Goal: Information Seeking & Learning: Find specific fact

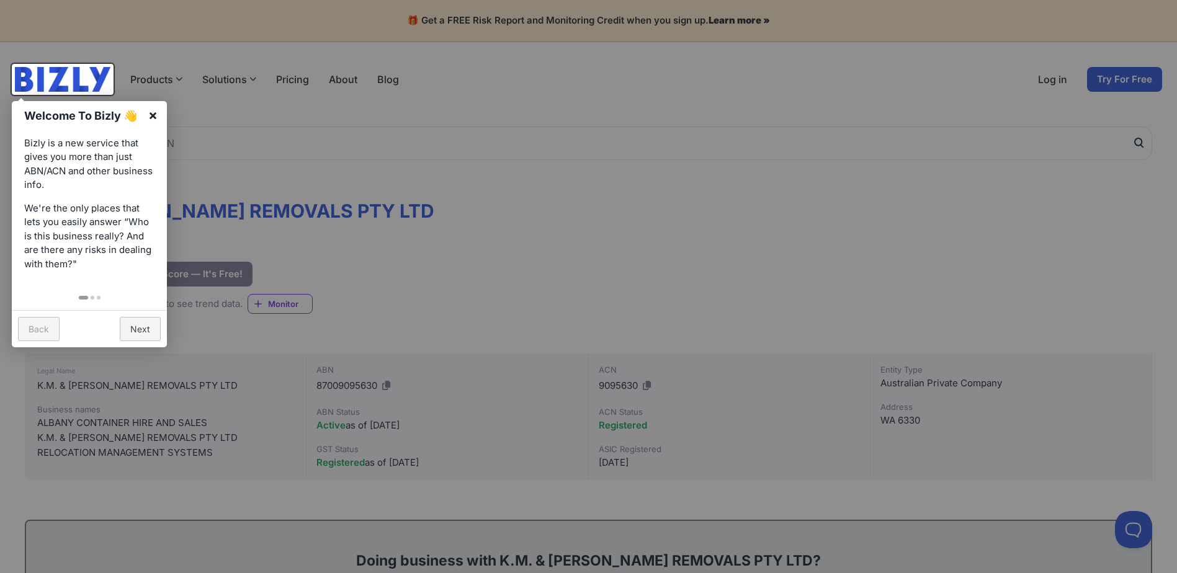
click at [155, 112] on link "×" at bounding box center [153, 115] width 28 height 28
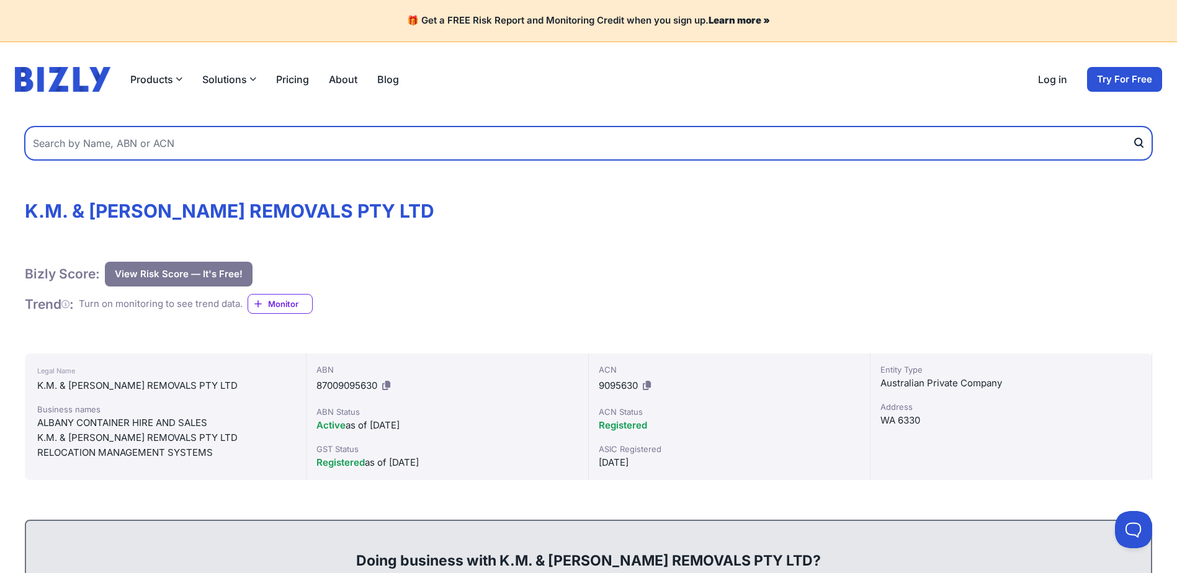
click at [326, 136] on input "text" at bounding box center [589, 144] width 1128 height 34
type input "flooring zone"
click at [1133, 127] on button "submit" at bounding box center [1143, 144] width 20 height 34
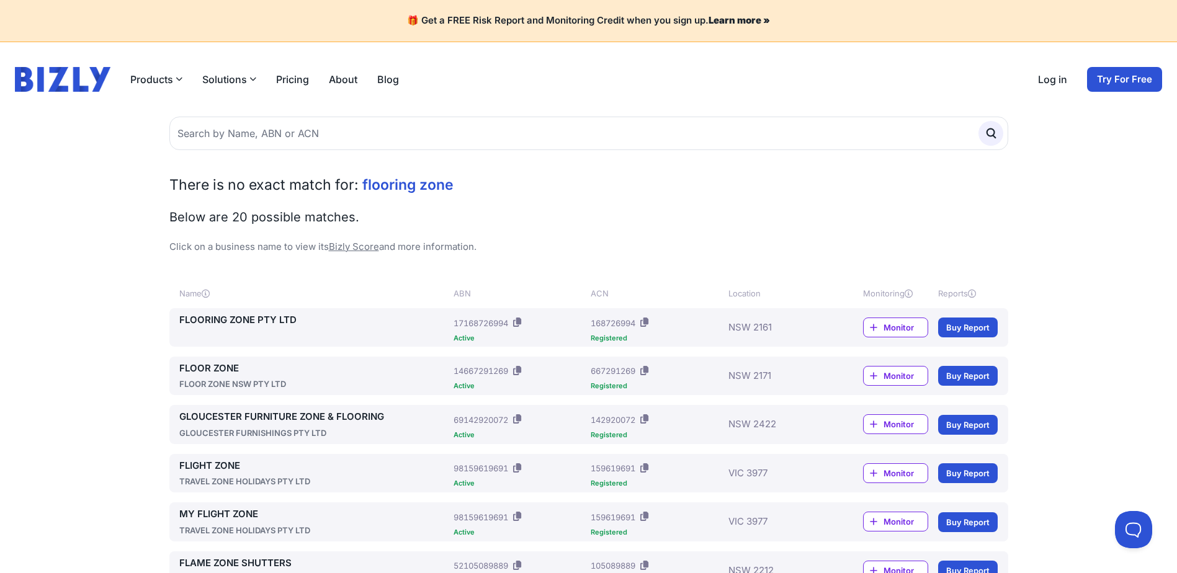
click at [899, 330] on span "Monitor" at bounding box center [906, 327] width 44 height 12
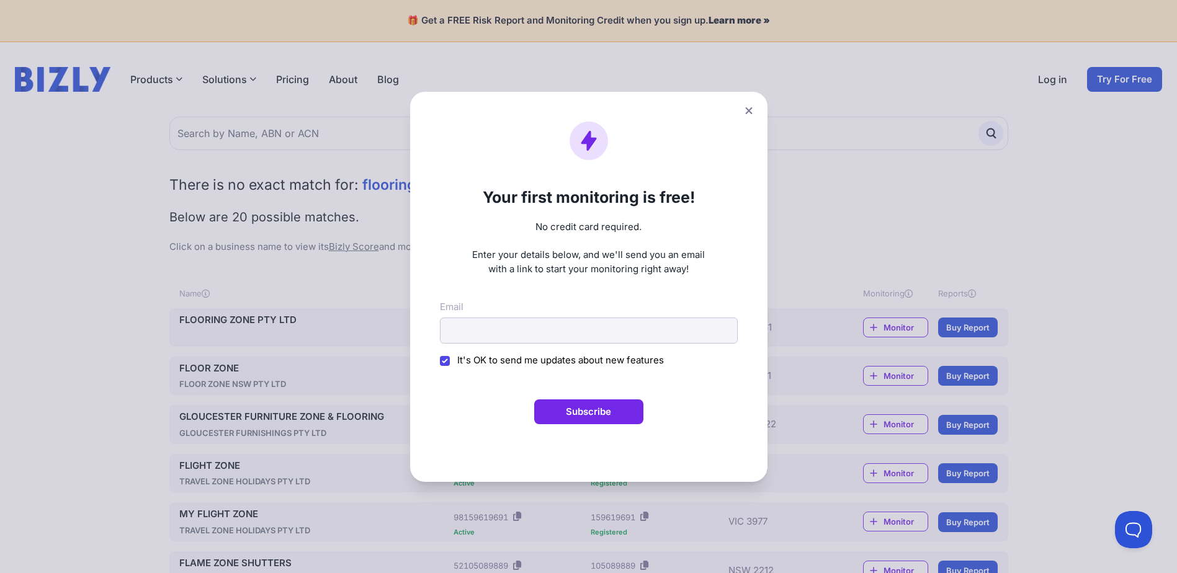
click at [753, 107] on icon at bounding box center [748, 111] width 7 height 8
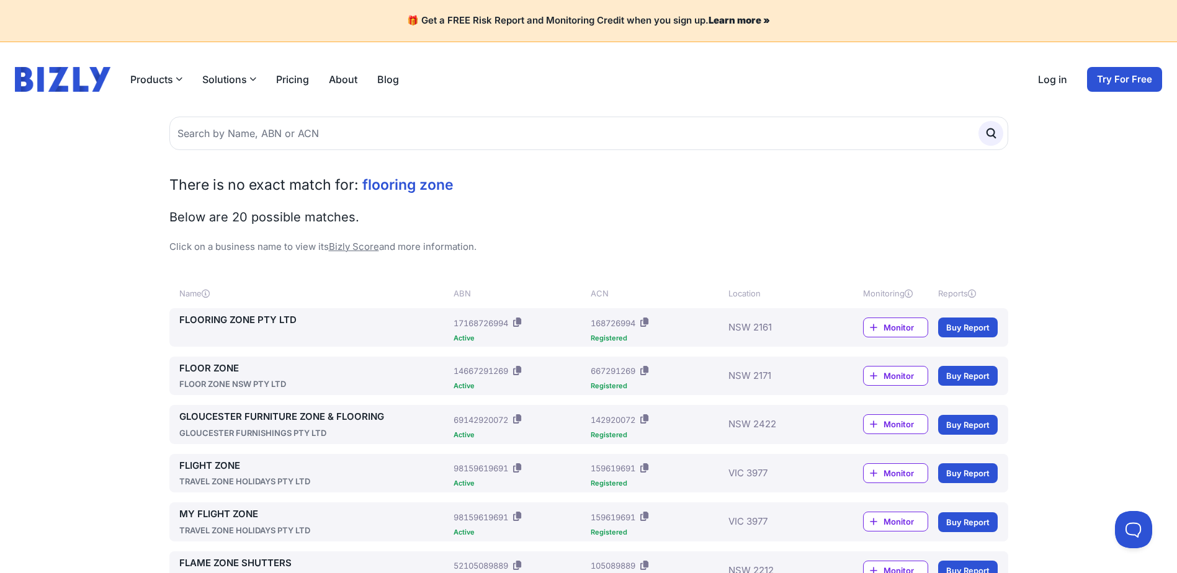
click at [254, 317] on link "FLOORING ZONE PTY LTD" at bounding box center [314, 320] width 270 height 14
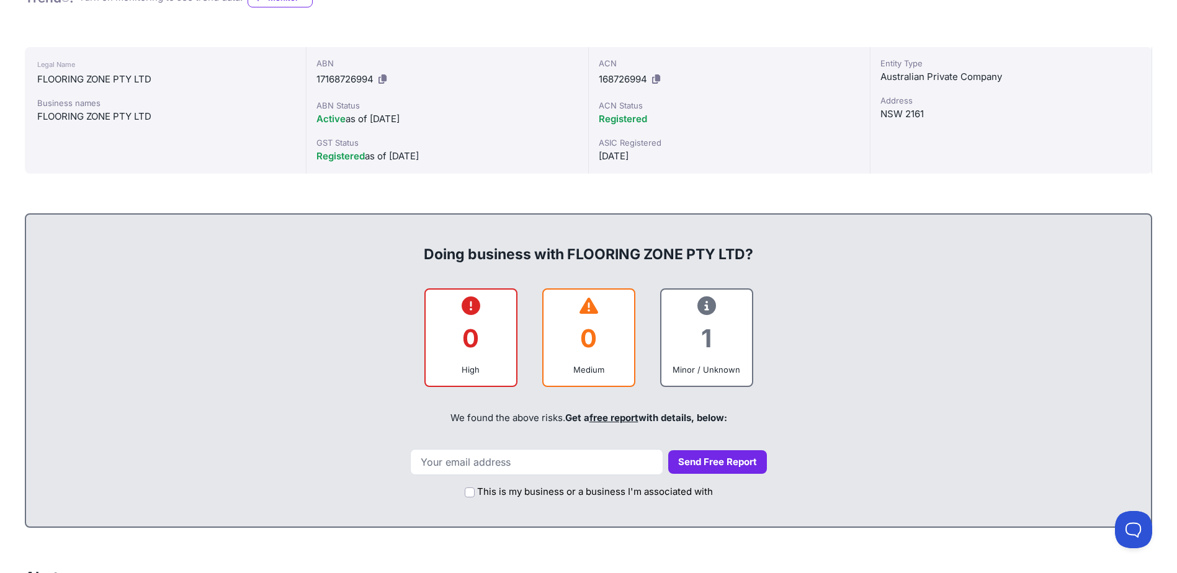
scroll to position [310, 0]
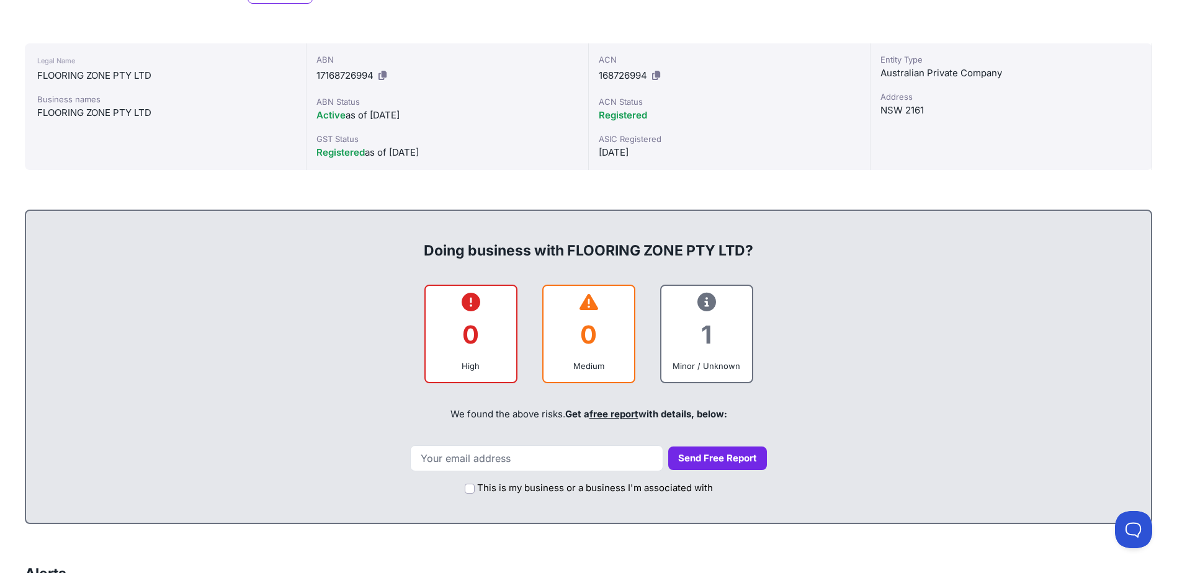
click at [706, 302] on icon at bounding box center [707, 302] width 19 height 1
click at [711, 371] on div "Minor / Unknown" at bounding box center [706, 366] width 71 height 12
click at [626, 411] on link "free report" at bounding box center [614, 414] width 49 height 12
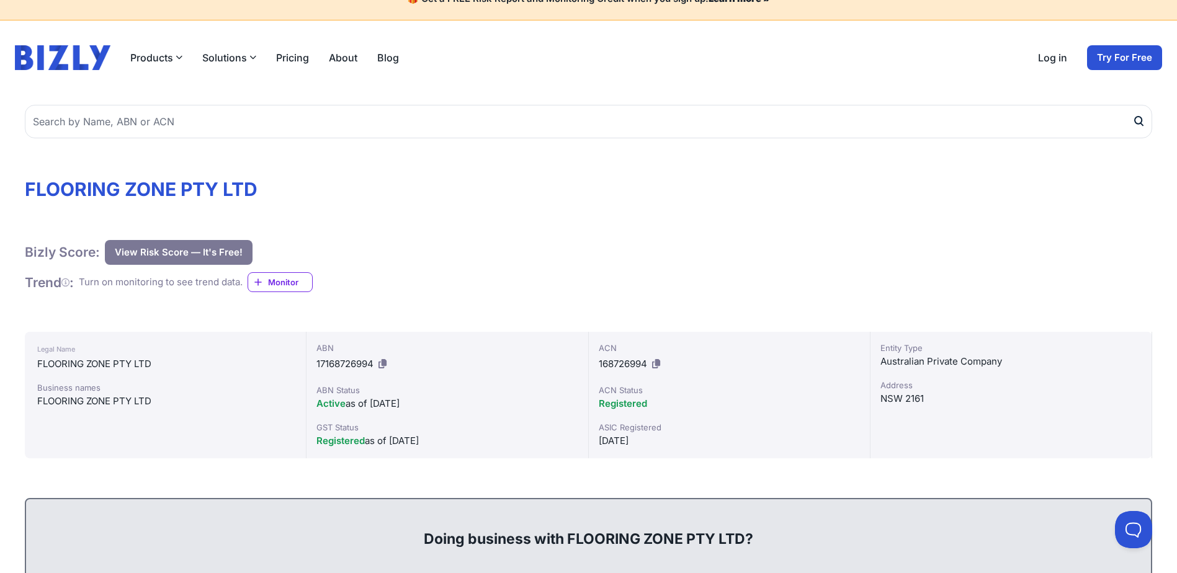
scroll to position [0, 0]
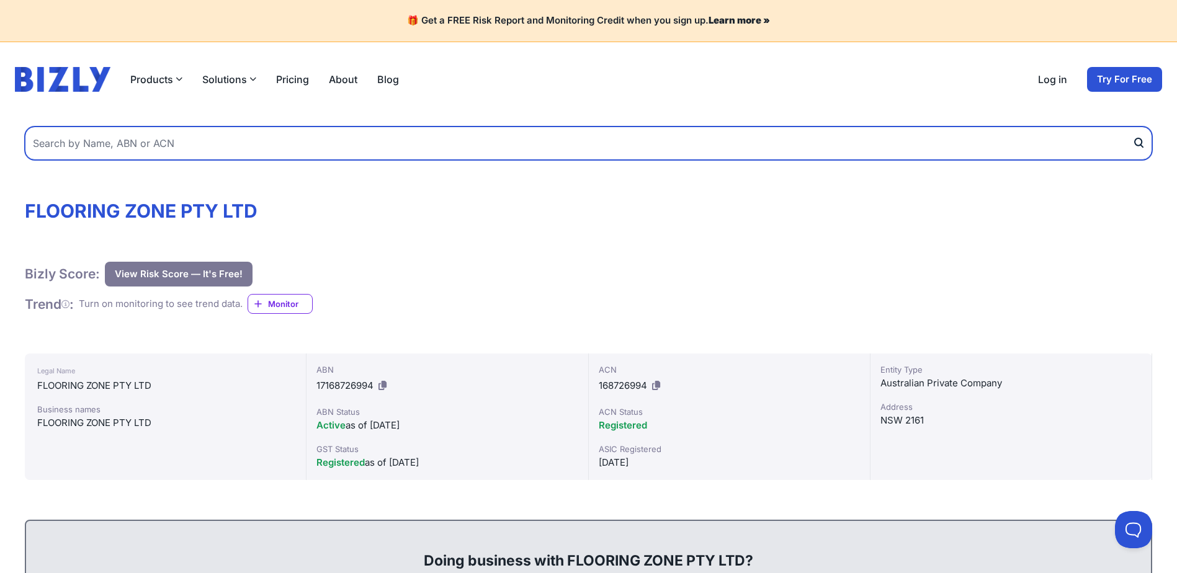
click at [305, 143] on input "text" at bounding box center [589, 144] width 1128 height 34
type input "aventino group"
click at [1133, 127] on button "submit" at bounding box center [1143, 144] width 20 height 34
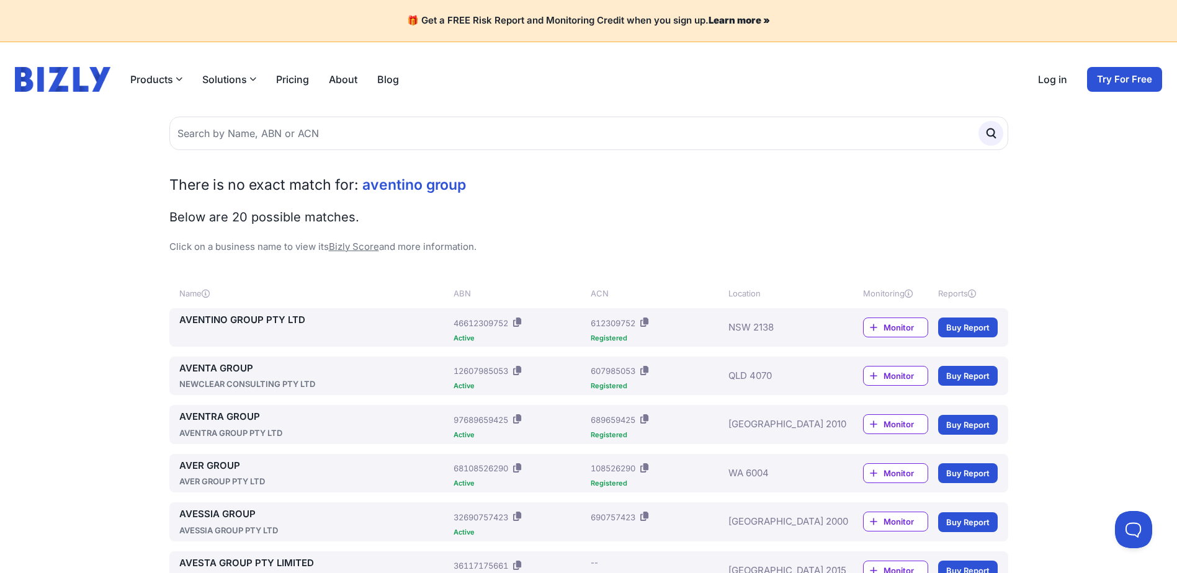
click at [285, 324] on link "AVENTINO GROUP PTY LTD" at bounding box center [314, 320] width 270 height 14
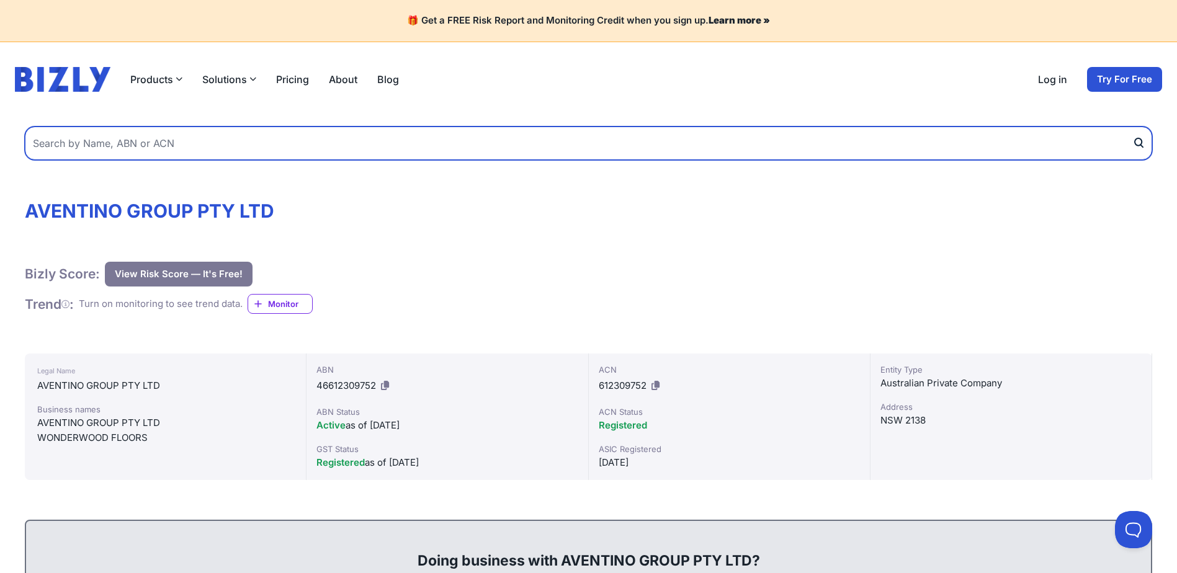
click at [163, 135] on input "text" at bounding box center [589, 144] width 1128 height 34
type input "topdeck flooring"
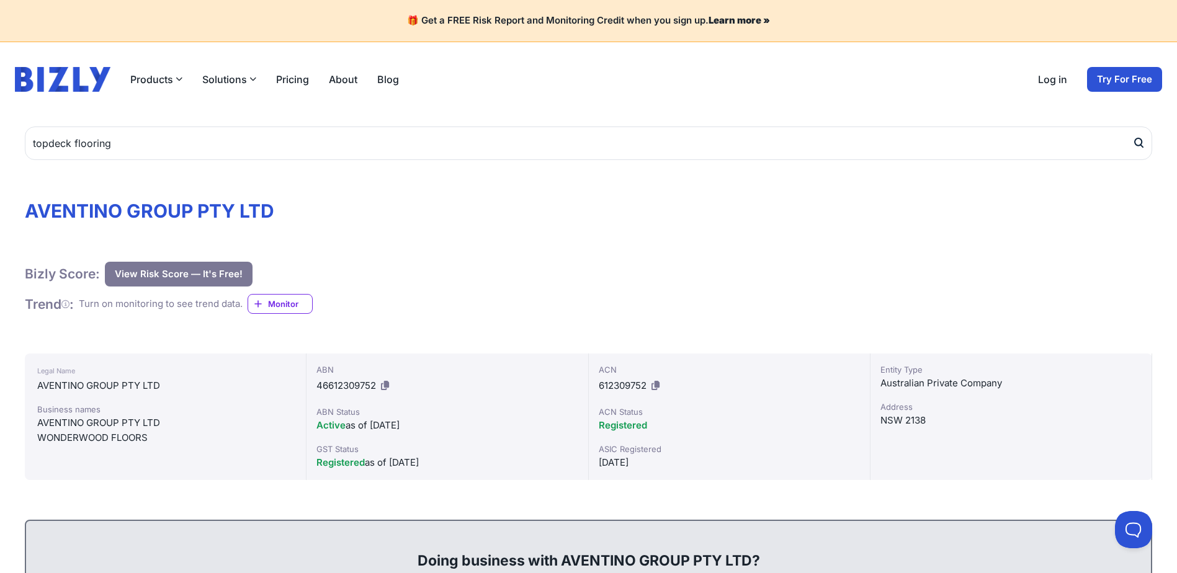
click at [1142, 142] on icon "submit" at bounding box center [1138, 141] width 7 height 7
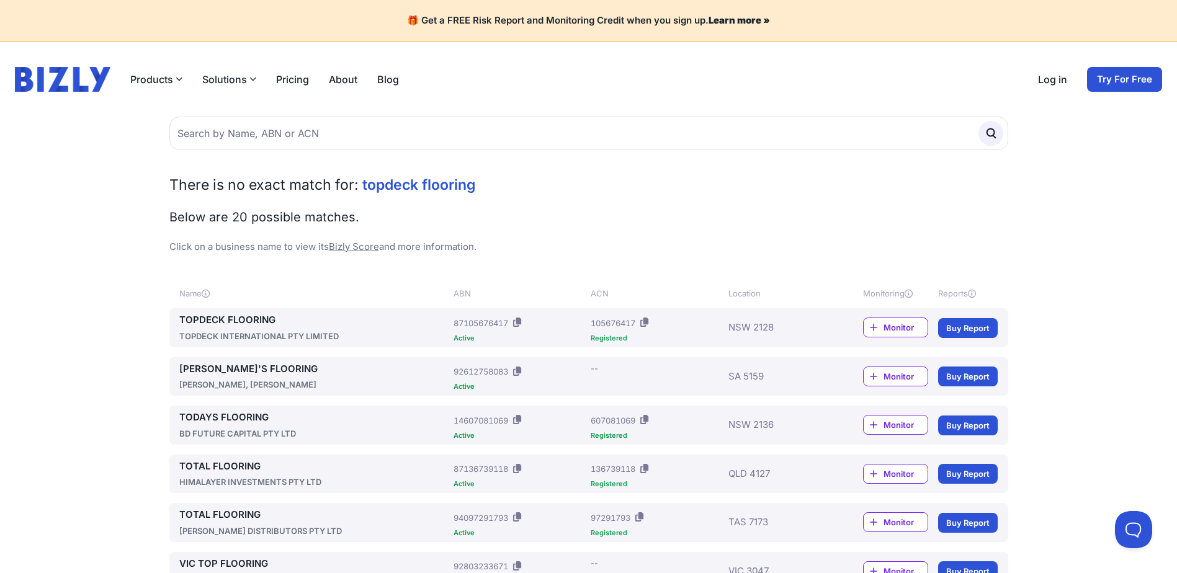
click at [246, 318] on link "TOPDECK FLOORING" at bounding box center [314, 320] width 270 height 14
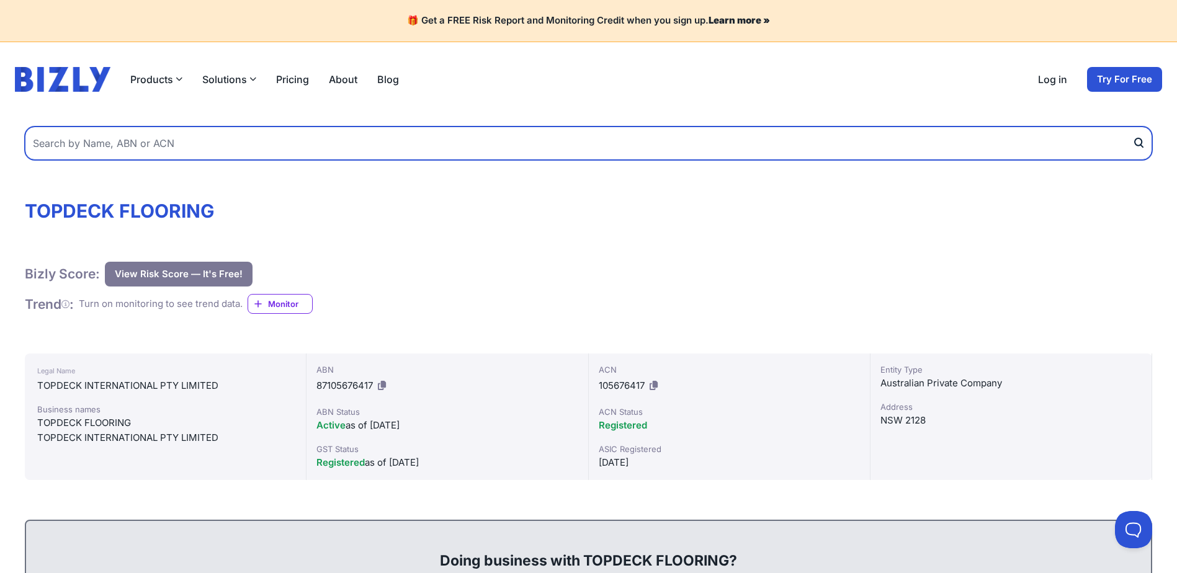
click at [215, 148] on input "text" at bounding box center [589, 144] width 1128 height 34
type input "clever choice flooring"
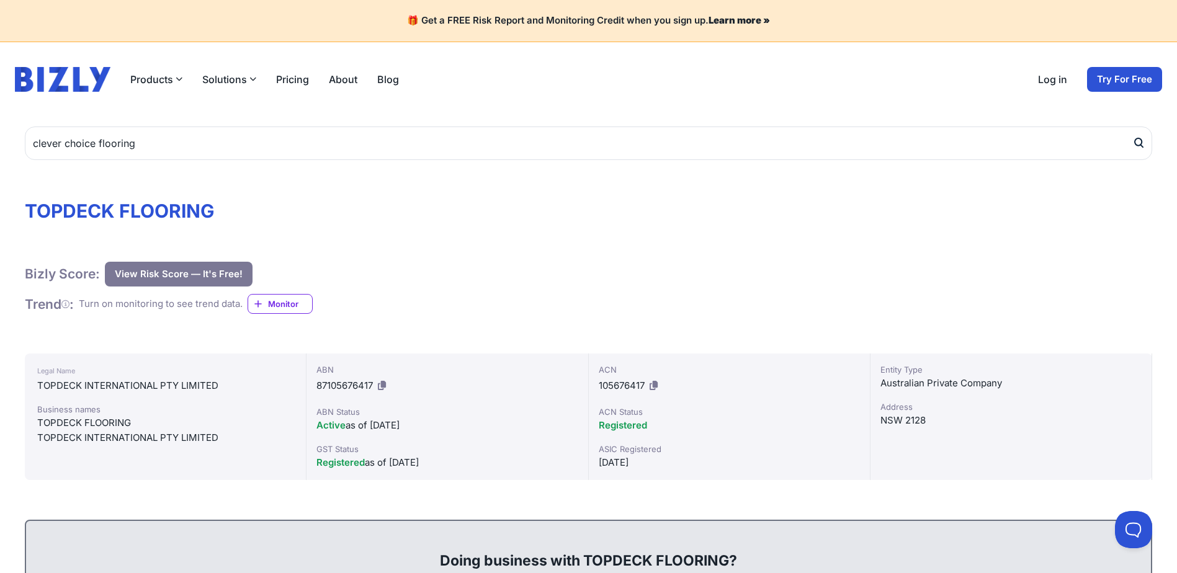
click at [1146, 135] on button "submit" at bounding box center [1143, 144] width 20 height 34
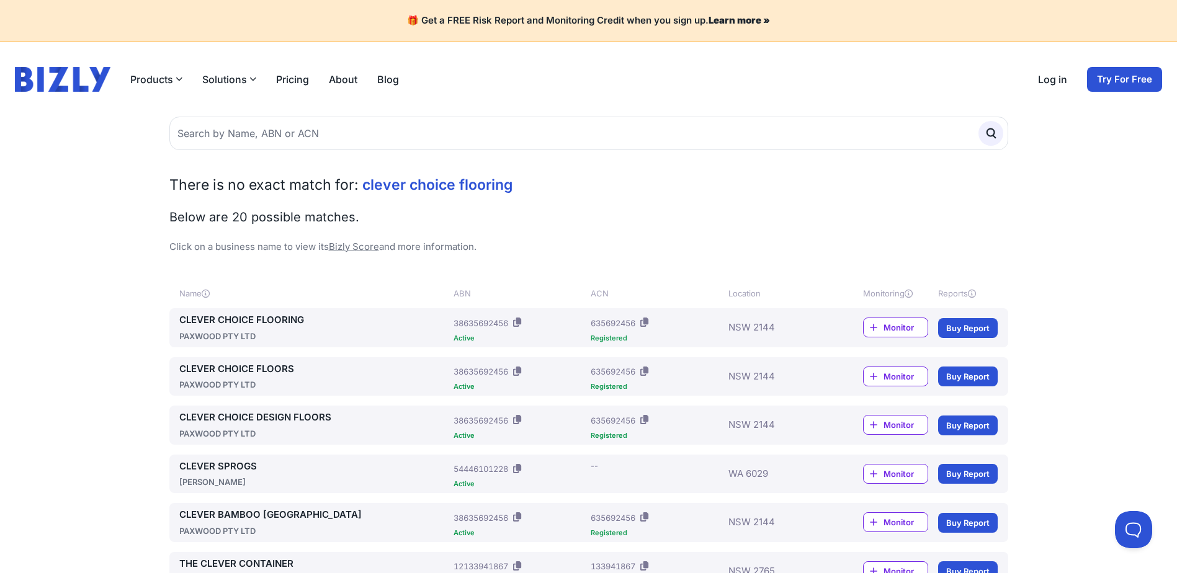
click at [290, 318] on link "CLEVER CHOICE FLOORING" at bounding box center [314, 320] width 270 height 14
